Goal: Register for event/course

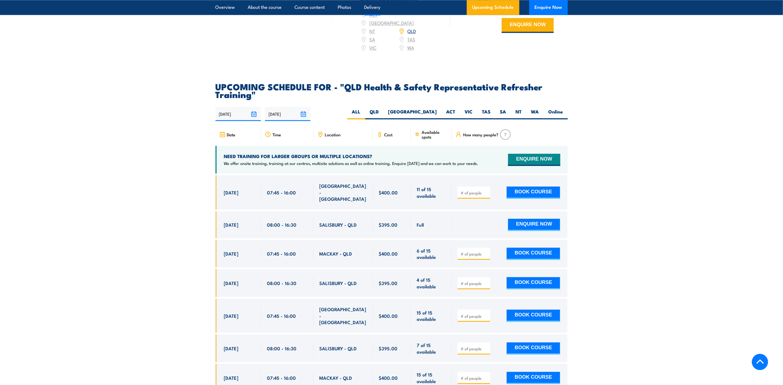
scroll to position [943, 0]
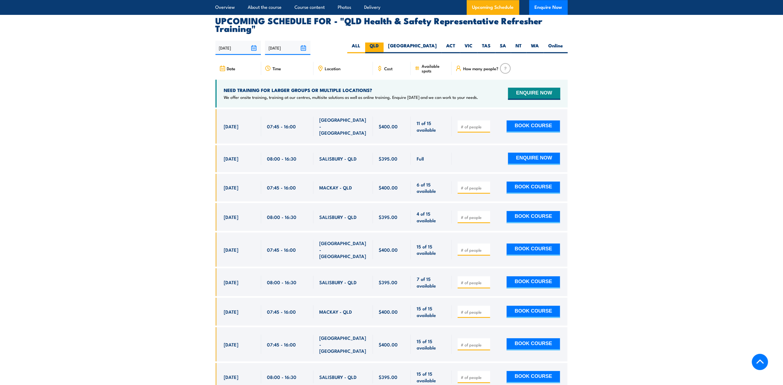
click at [383, 50] on label "QLD" at bounding box center [374, 47] width 18 height 11
click at [382, 46] on input "QLD" at bounding box center [381, 44] width 4 height 4
radio input "true"
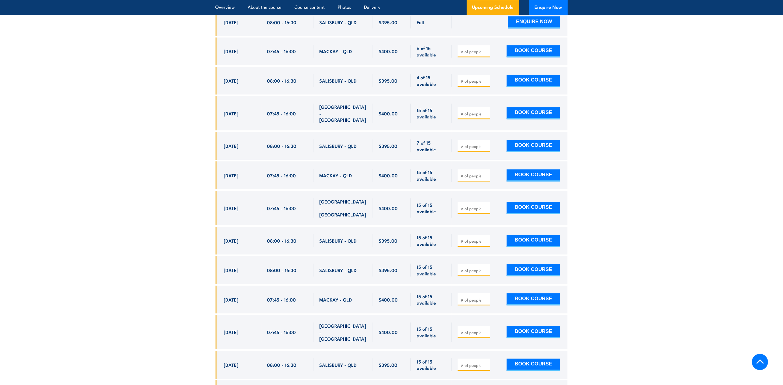
scroll to position [1088, 0]
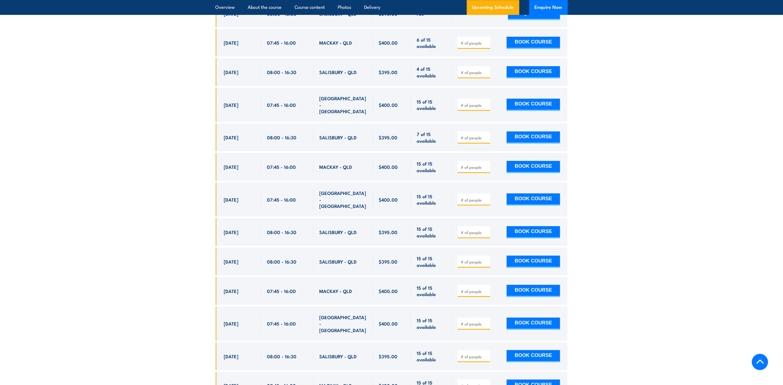
click at [246, 66] on div "[DATE]" at bounding box center [239, 71] width 31 height 13
click at [238, 69] on span "[DATE]" at bounding box center [231, 72] width 15 height 6
click at [230, 69] on span "[DATE]" at bounding box center [231, 72] width 15 height 6
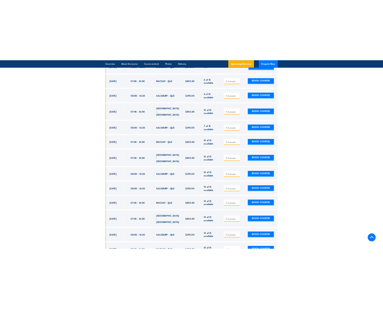
scroll to position [1083, 0]
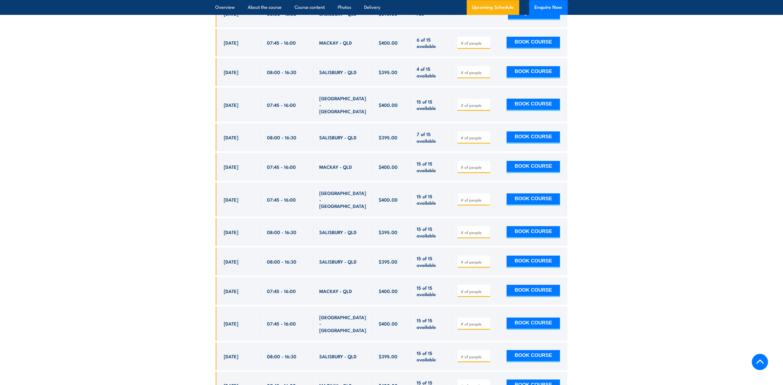
drag, startPoint x: 635, startPoint y: 0, endPoint x: 632, endPoint y: -2, distance: 3.4
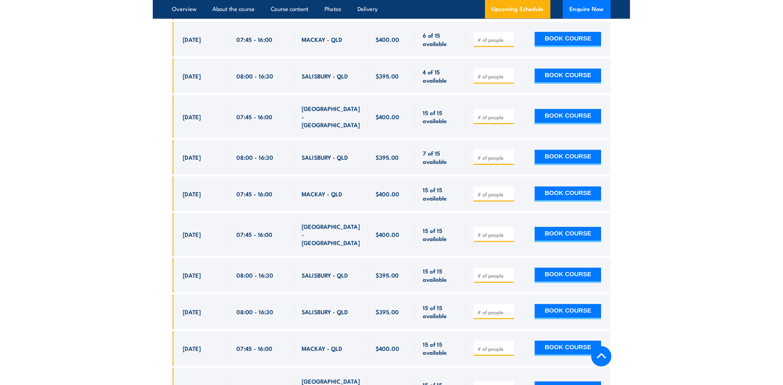
scroll to position [1079, 0]
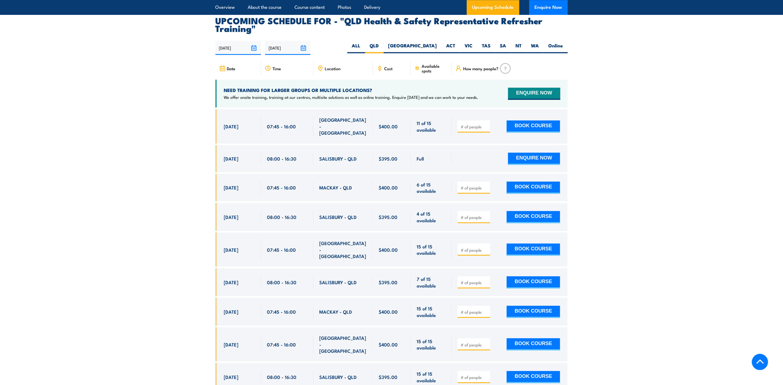
drag, startPoint x: 289, startPoint y: 254, endPoint x: 283, endPoint y: 250, distance: 6.4
click at [289, 254] on div "07:45 - 16:00" at bounding box center [287, 249] width 52 height 34
drag, startPoint x: 254, startPoint y: 208, endPoint x: 262, endPoint y: 221, distance: 15.4
click at [258, 216] on div "[DATE] 08:00 - 08:00" at bounding box center [238, 217] width 46 height 28
drag, startPoint x: 262, startPoint y: 221, endPoint x: 261, endPoint y: 256, distance: 34.7
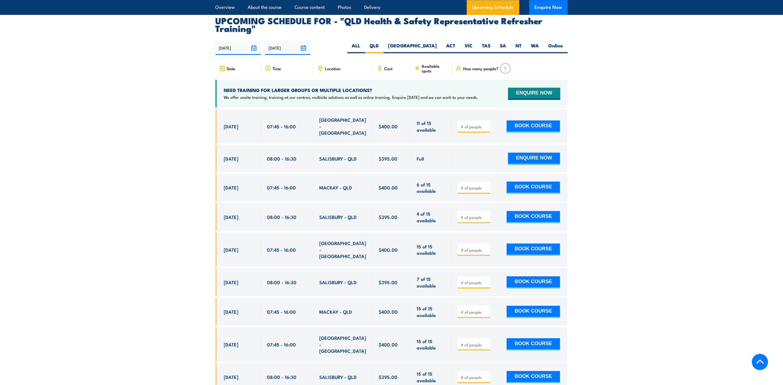
click at [253, 217] on div "[DATE] 08:00 - 08:00" at bounding box center [391, 217] width 352 height 28
click at [46, 5] on section "Overview About the course Course content Photos Delivery Upcoming Schedule Enqu…" at bounding box center [391, 7] width 783 height 15
click at [467, 214] on input "number" at bounding box center [474, 217] width 28 height 6
type input "1"
click at [78, 10] on section "Overview About the course Course content Photos Delivery Upcoming Schedule Enqu…" at bounding box center [391, 7] width 783 height 15
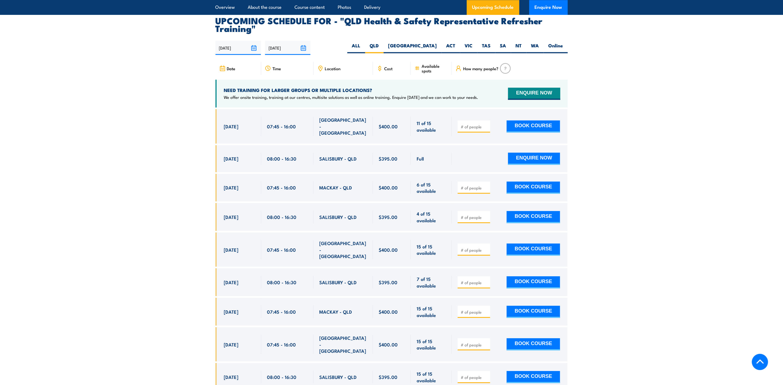
drag, startPoint x: 76, startPoint y: 10, endPoint x: 64, endPoint y: 12, distance: 12.5
click at [73, 9] on section "Overview About the course Course content Photos Delivery Upcoming Schedule Enqu…" at bounding box center [391, 7] width 783 height 15
click at [64, 44] on section "UPCOMING SCHEDULE FOR - "QLD Health & Safety Representative Refresher Training"…" at bounding box center [391, 223] width 783 height 412
drag, startPoint x: 7, startPoint y: 6, endPoint x: 4, endPoint y: 2, distance: 5.1
click at [4, 2] on section "Overview About the course Course content Photos Delivery Upcoming Schedule Enqu…" at bounding box center [391, 7] width 783 height 15
